Goal: Transaction & Acquisition: Obtain resource

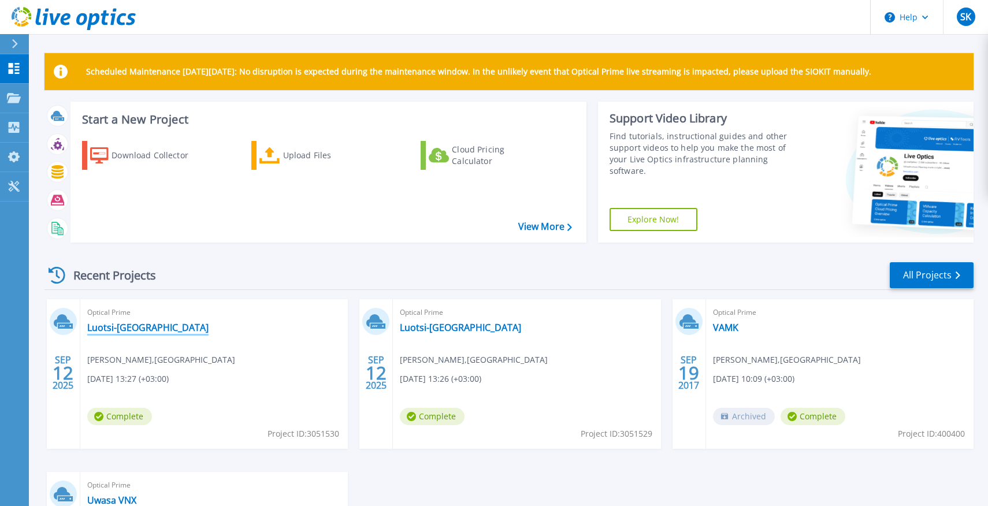
click at [109, 329] on link "Luotsi-[GEOGRAPHIC_DATA]" at bounding box center [147, 328] width 121 height 12
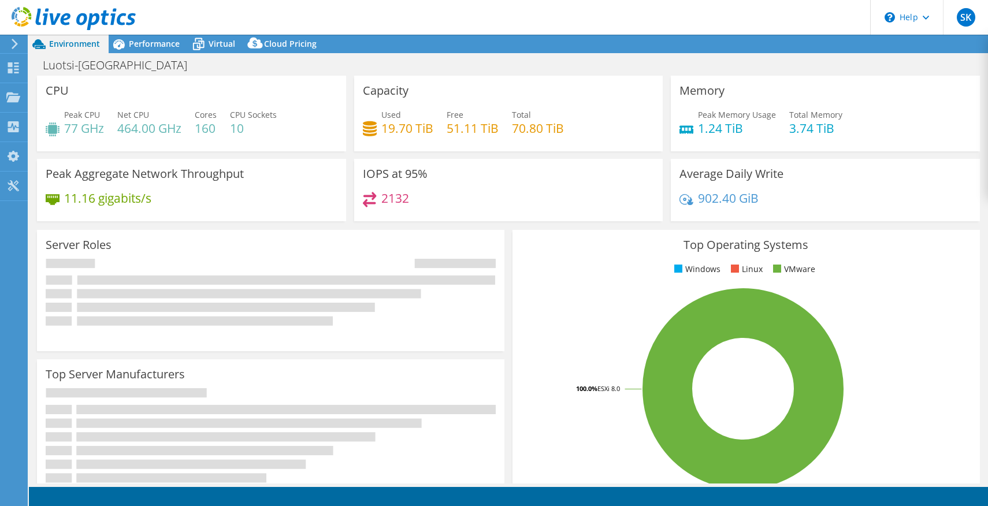
select select "USD"
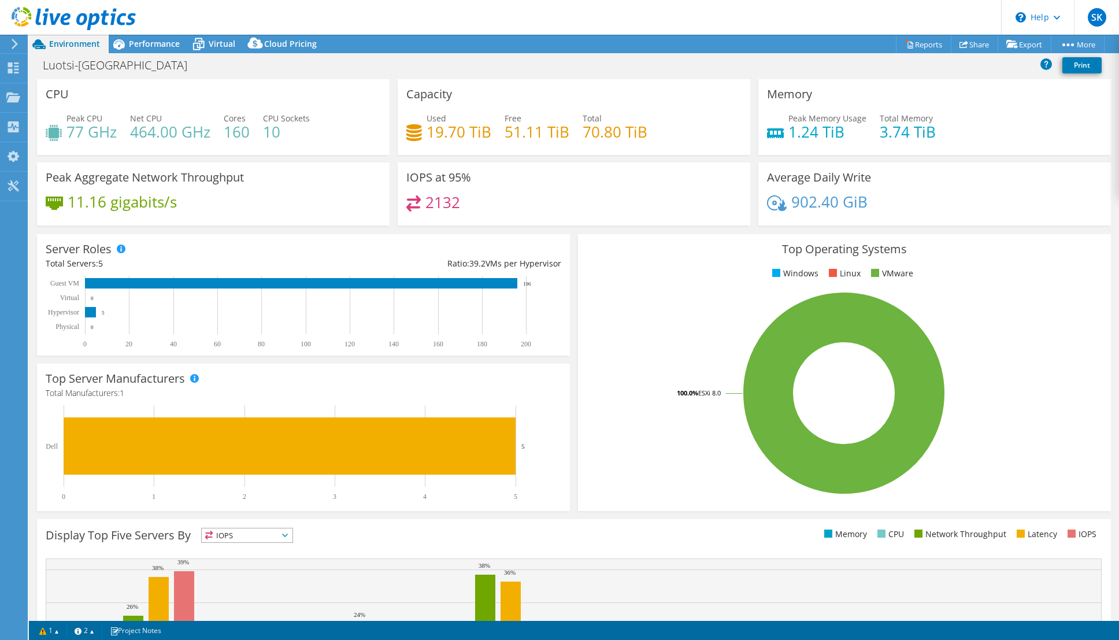
scroll to position [132, 0]
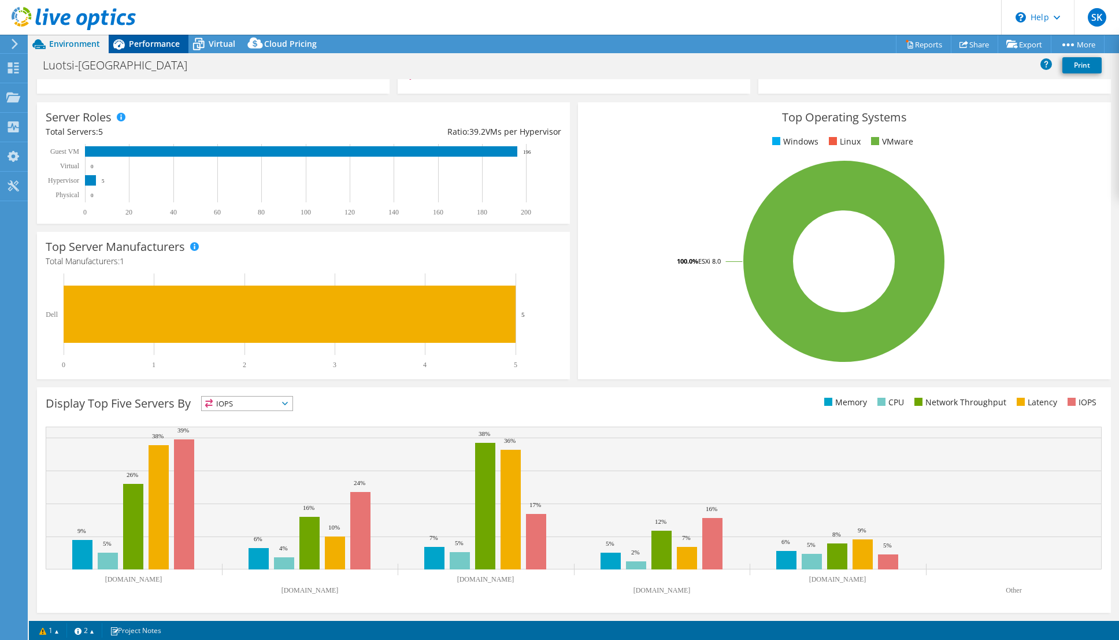
click at [150, 42] on span "Performance" at bounding box center [154, 43] width 51 height 11
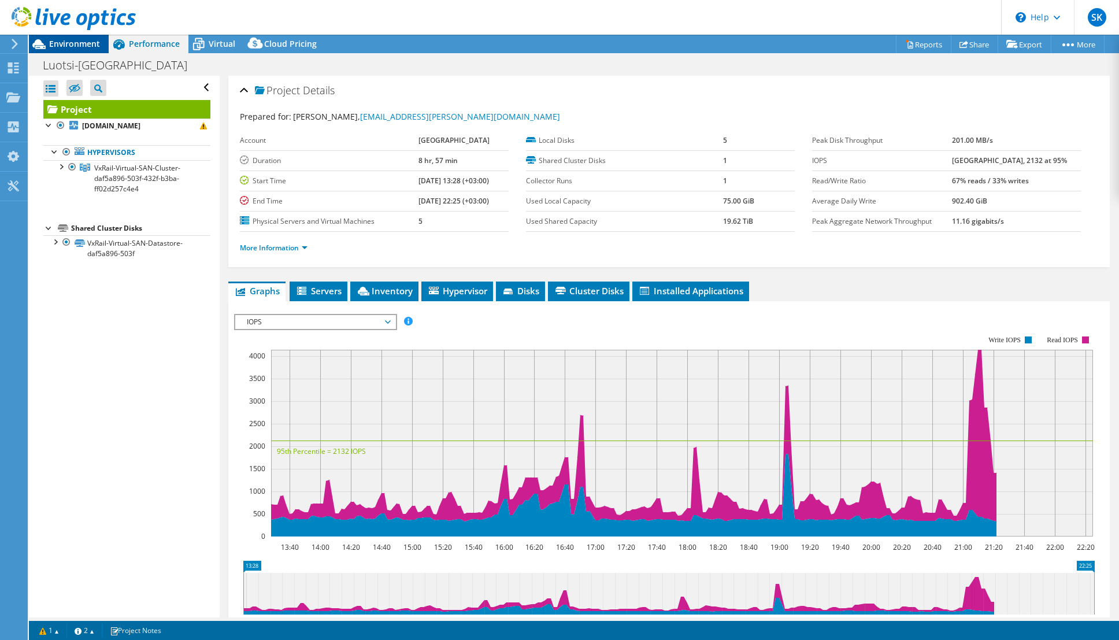
click at [58, 39] on span "Environment" at bounding box center [74, 43] width 51 height 11
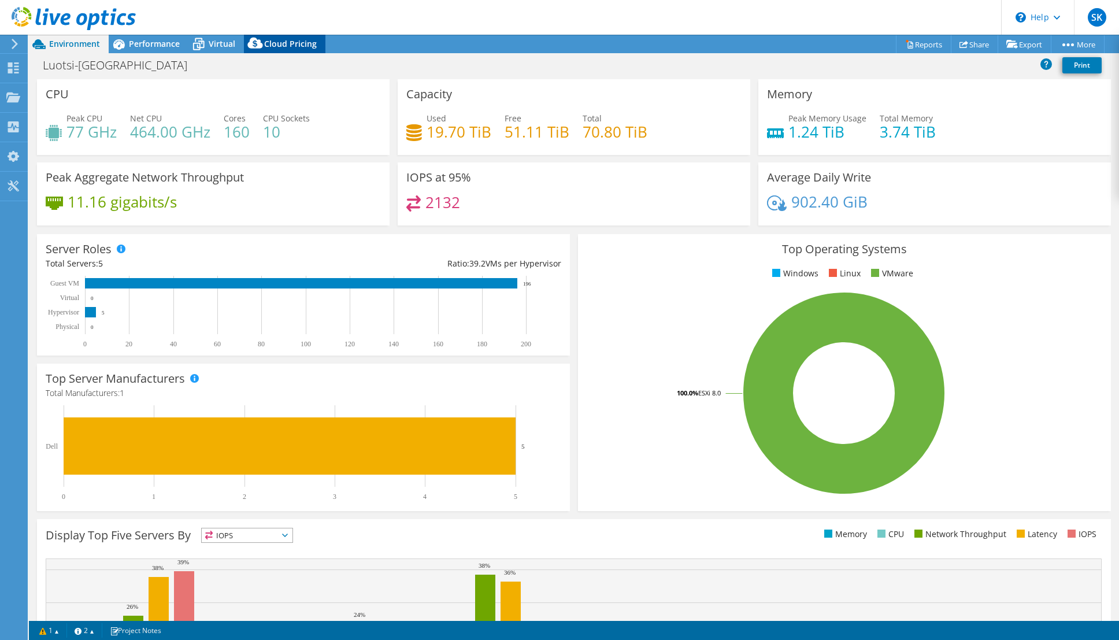
click at [269, 46] on span "Cloud Pricing" at bounding box center [290, 43] width 53 height 11
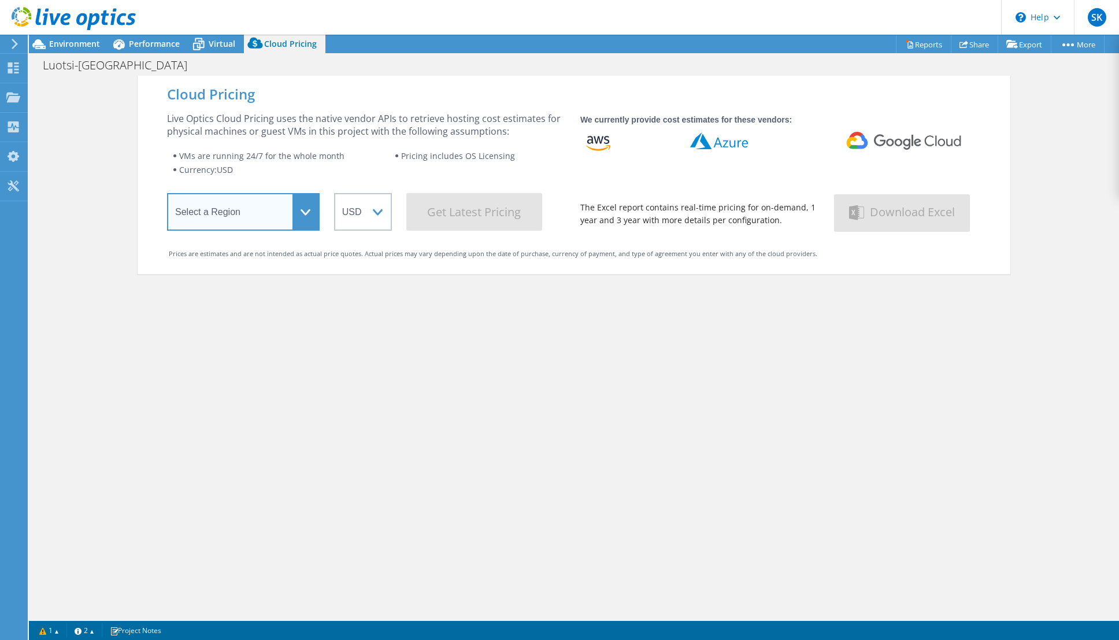
click at [285, 213] on select "Select a Region Asia Pacific (Hong Kong) Asia Pacific (Mumbai) Asia Pacific (Se…" at bounding box center [243, 212] width 153 height 38
select select "EUFrankfurt"
click at [167, 195] on select "Select a Region Asia Pacific (Hong Kong) Asia Pacific (Mumbai) Asia Pacific (Se…" at bounding box center [243, 212] width 153 height 38
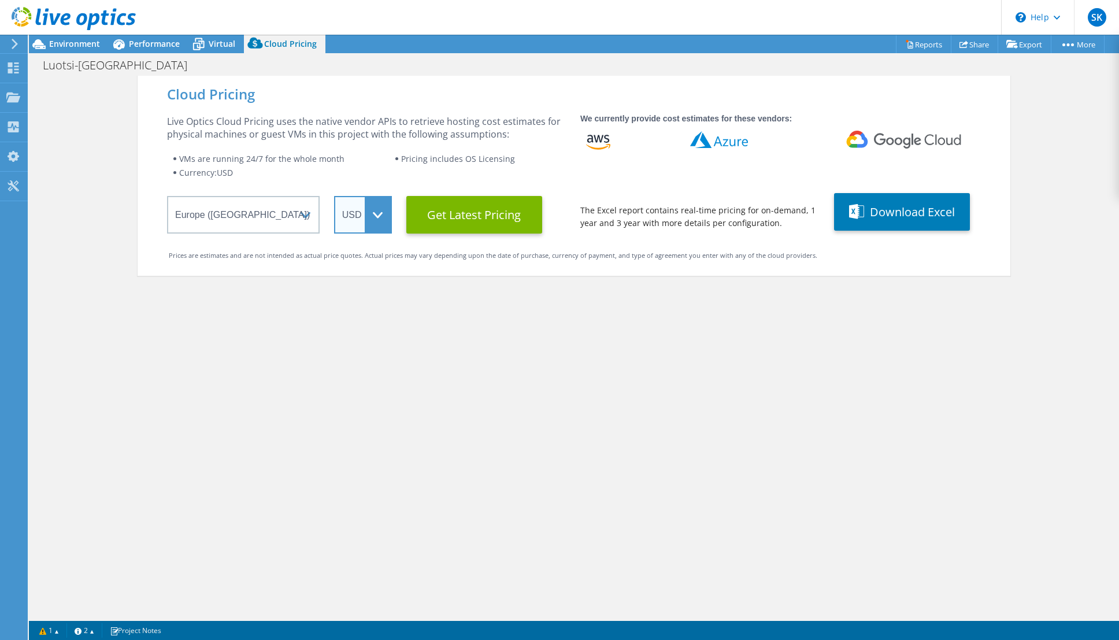
click at [358, 213] on select "ARS AUD BRL CAD CHF CLP CNY DKK EUR GBP HKD HUF INR JPY MXN MYR NOK NZD PEN SEK…" at bounding box center [363, 215] width 58 height 38
click at [334, 196] on select "ARS AUD BRL CAD CHF CLP CNY DKK EUR GBP HKD HUF INR JPY MXN MYR NOK NZD PEN SEK…" at bounding box center [363, 215] width 58 height 38
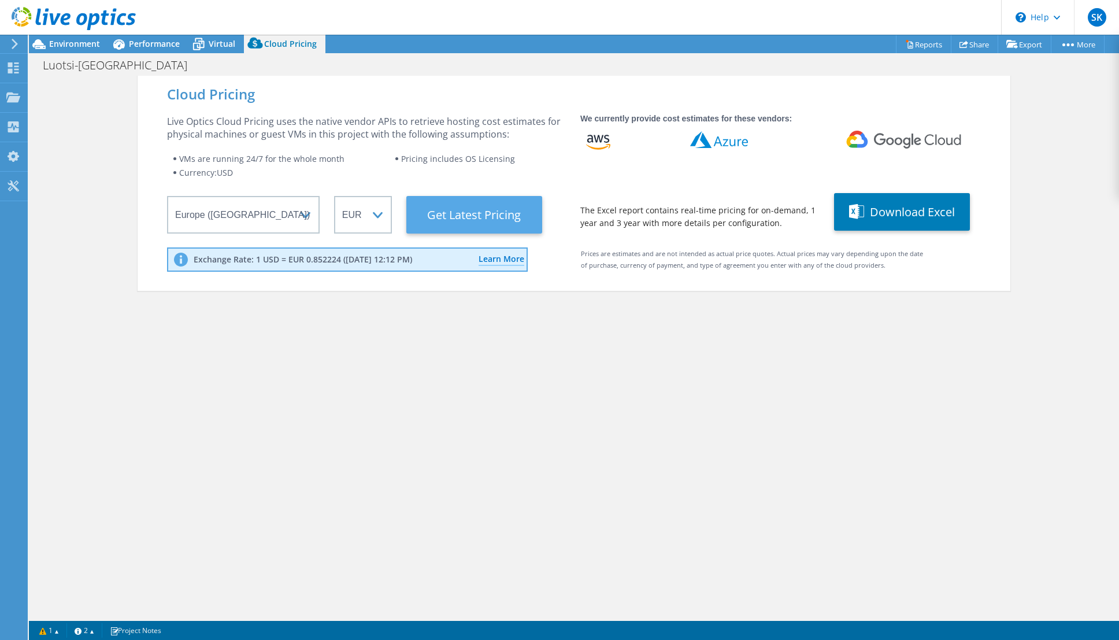
click at [447, 206] on Latest "Get Latest Pricing" at bounding box center [474, 215] width 136 height 38
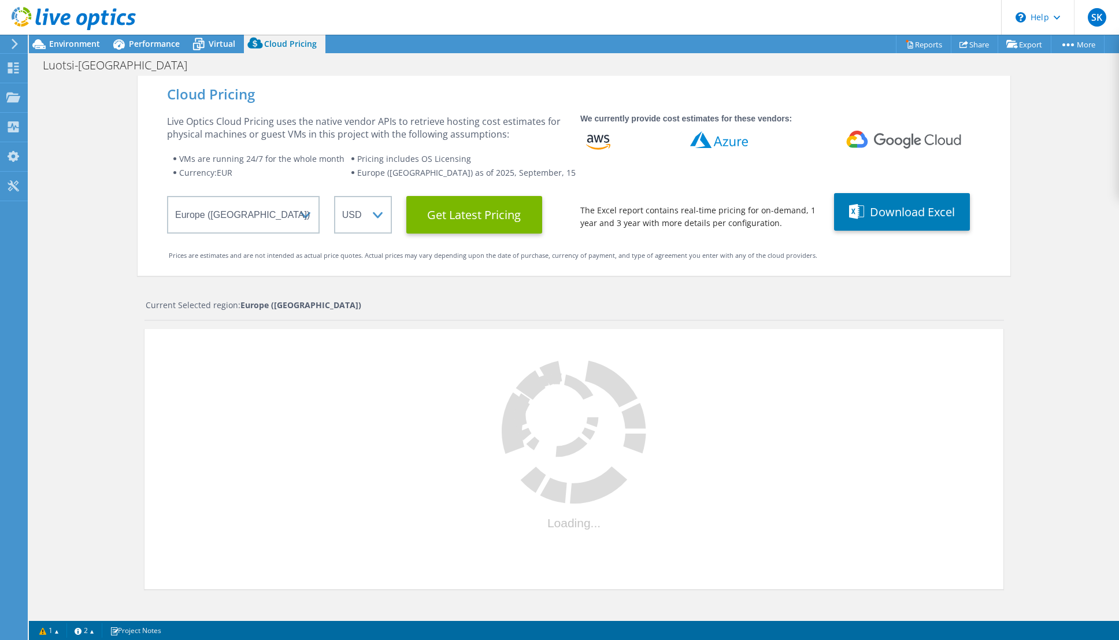
select select "EUR"
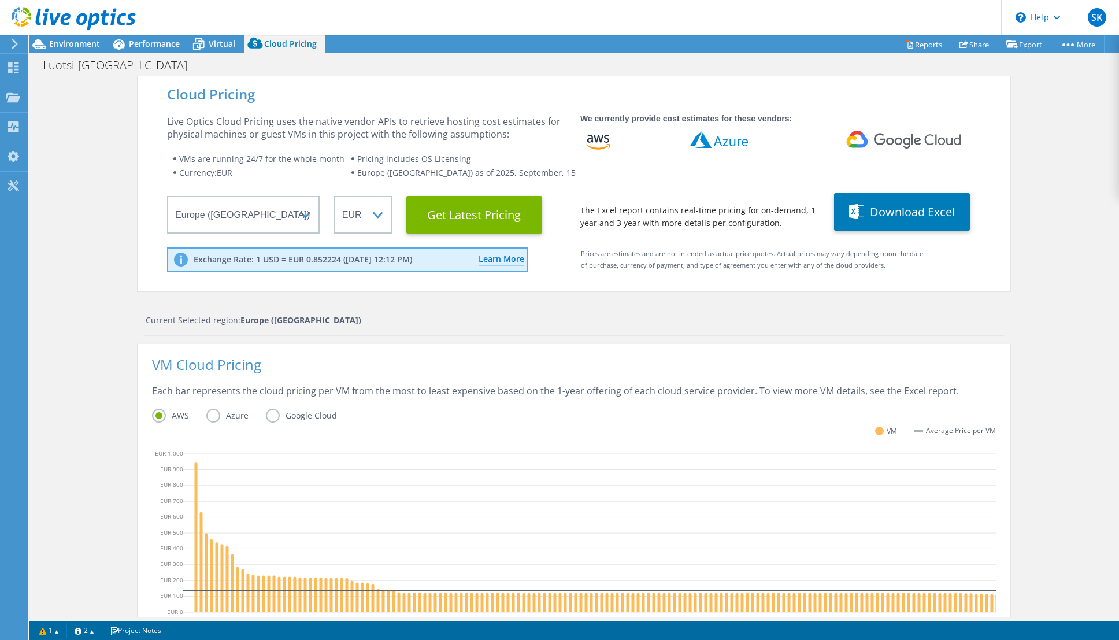
click at [205, 415] on label "AWS" at bounding box center [179, 416] width 54 height 14
click at [0, 0] on input "AWS" at bounding box center [0, 0] width 0 height 0
click at [213, 415] on label "Azure" at bounding box center [236, 416] width 60 height 14
click at [0, 0] on input "Azure" at bounding box center [0, 0] width 0 height 0
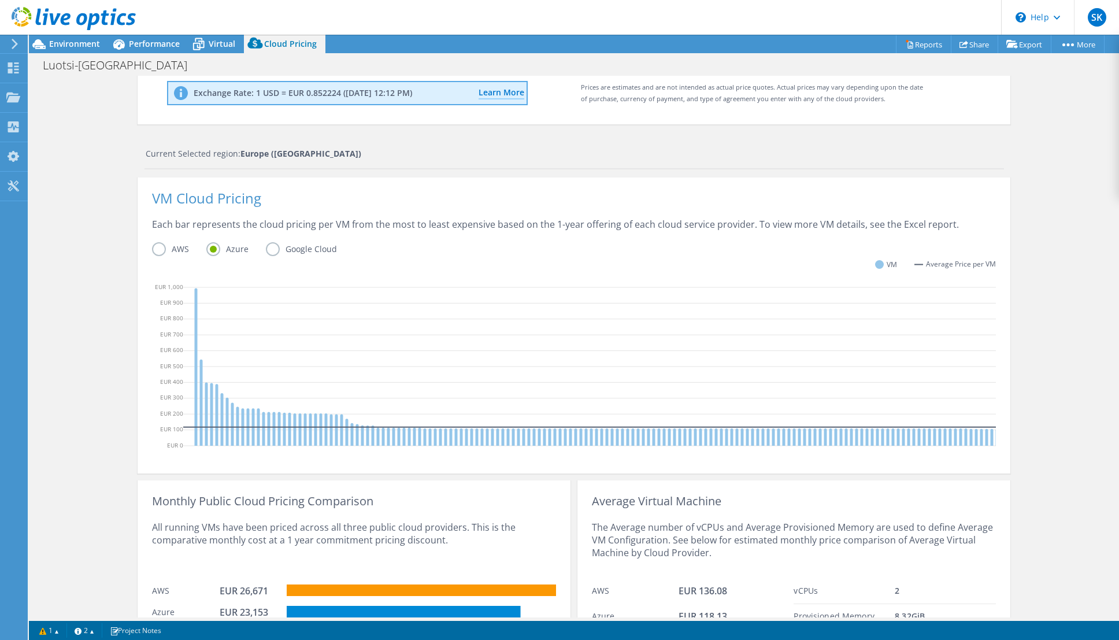
scroll to position [246, 0]
